Goal: Check status: Check status

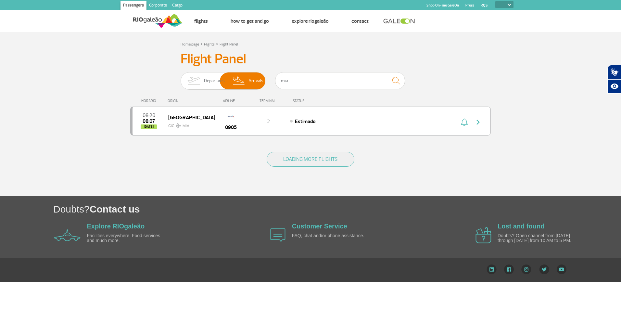
select select
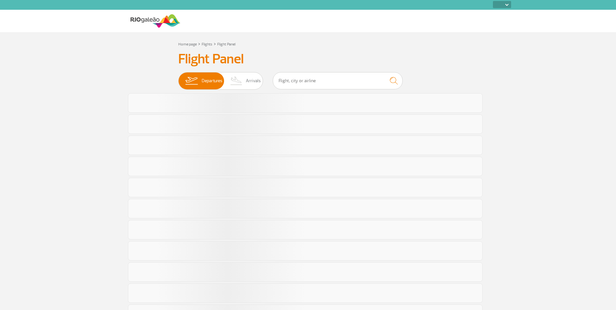
select select
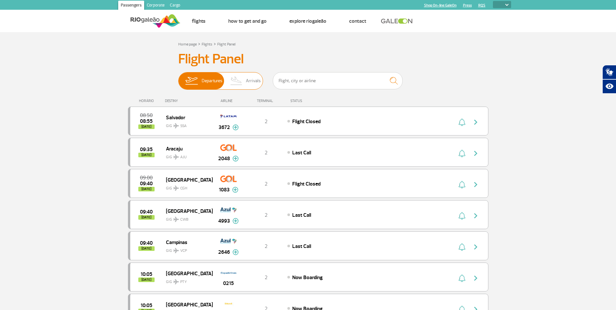
click at [250, 82] on span "Arrivals" at bounding box center [253, 80] width 15 height 17
click at [178, 78] on input "Departures Arrivals" at bounding box center [178, 78] width 0 height 0
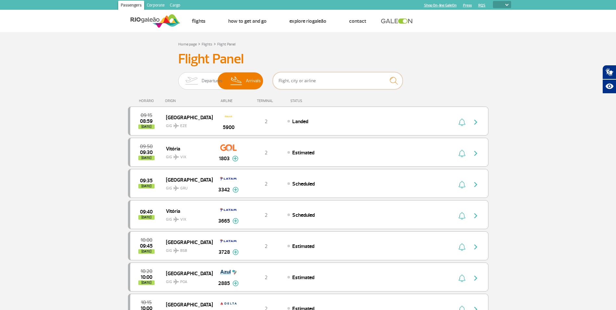
click at [377, 80] on input "text" at bounding box center [338, 80] width 130 height 17
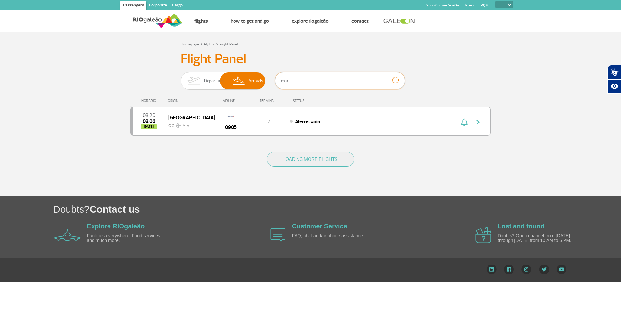
type input "mia"
click at [116, 59] on section "Home page > Flights > Flight Panel Flight Panel Departures Arrivals mia 08:20 0…" at bounding box center [310, 114] width 621 height 164
